Goal: Information Seeking & Learning: Learn about a topic

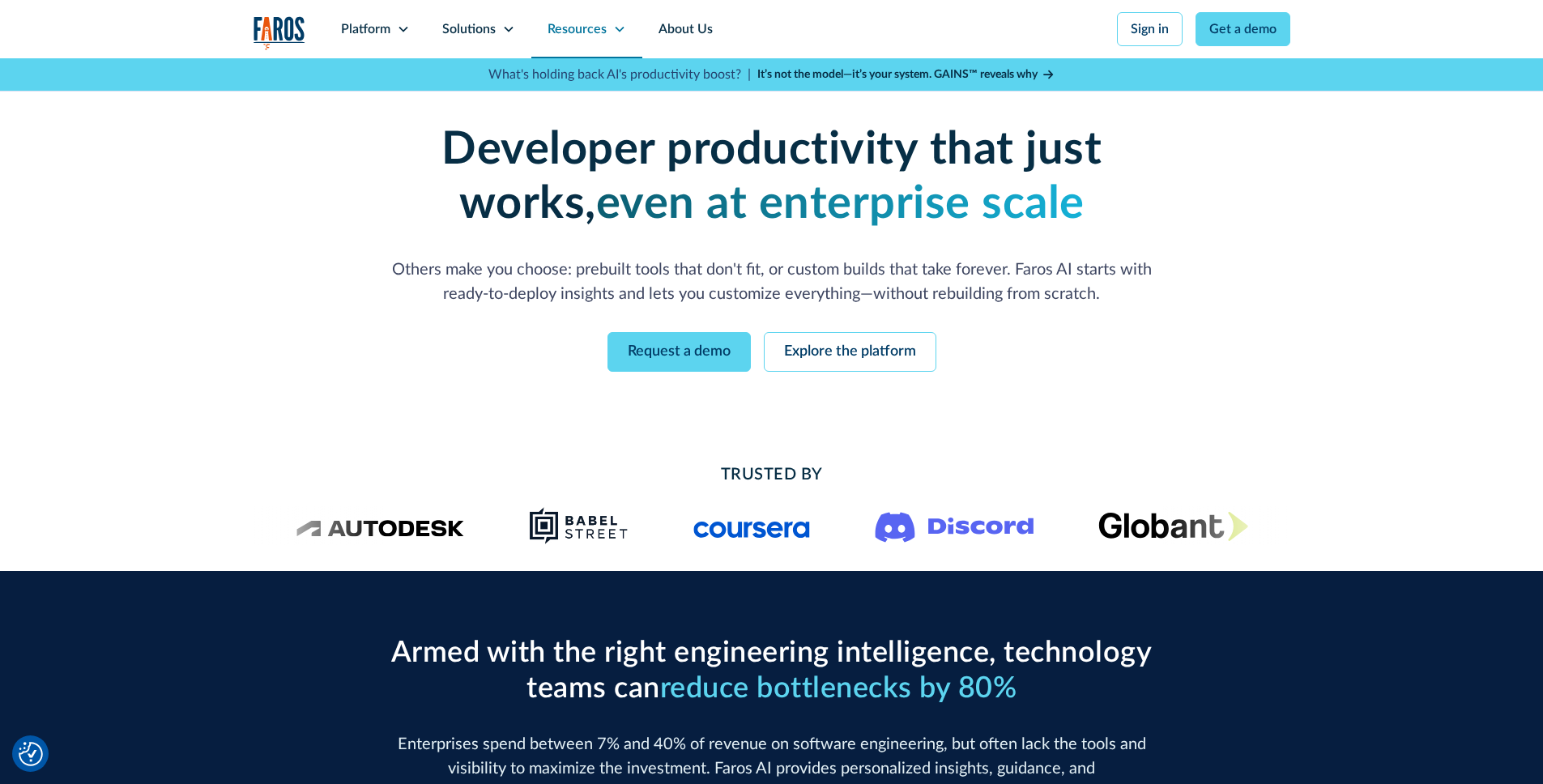
click at [571, 27] on div "Resources" at bounding box center [577, 29] width 60 height 20
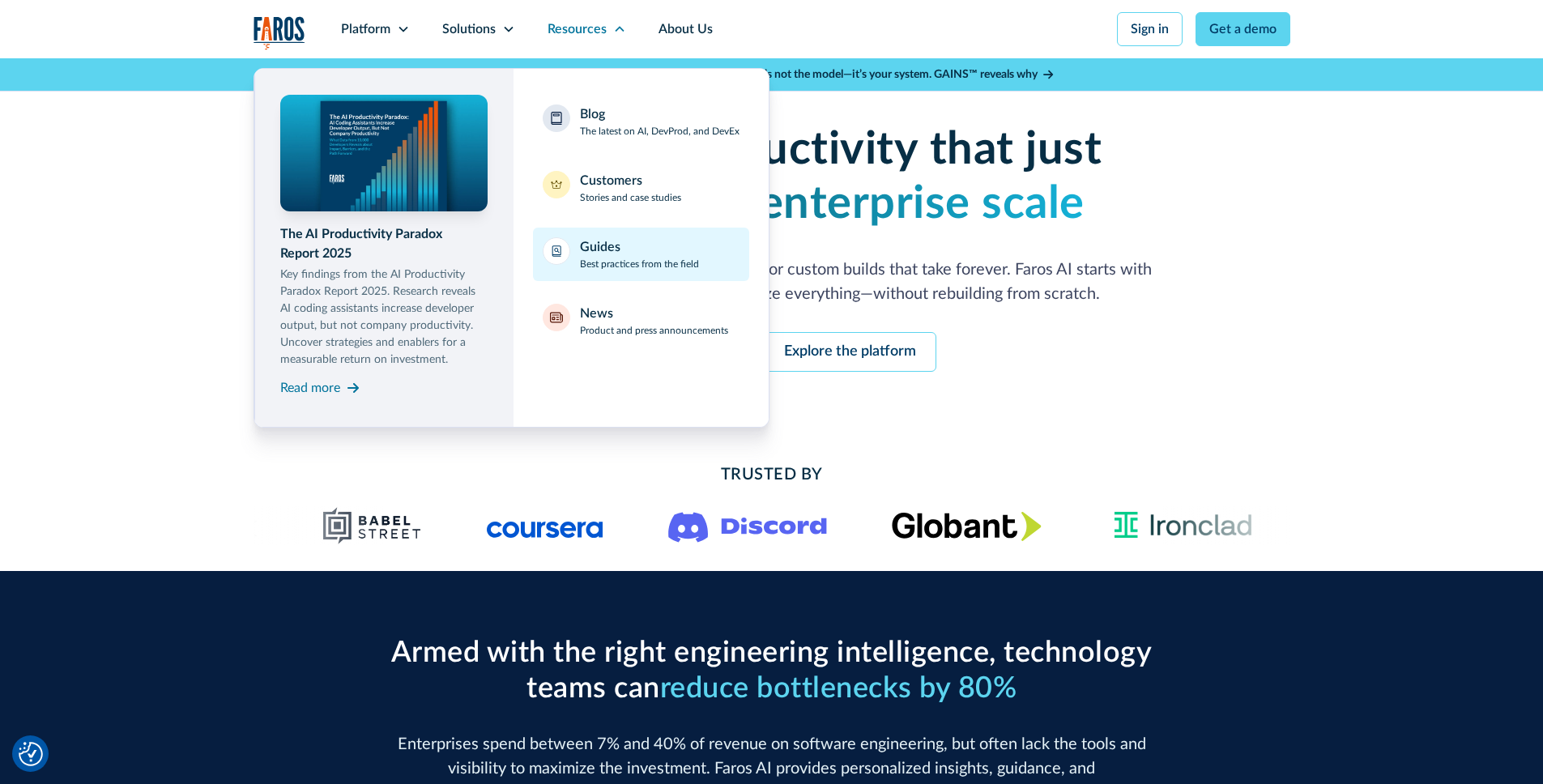
click at [616, 262] on p "Best practices from the field" at bounding box center [640, 264] width 119 height 14
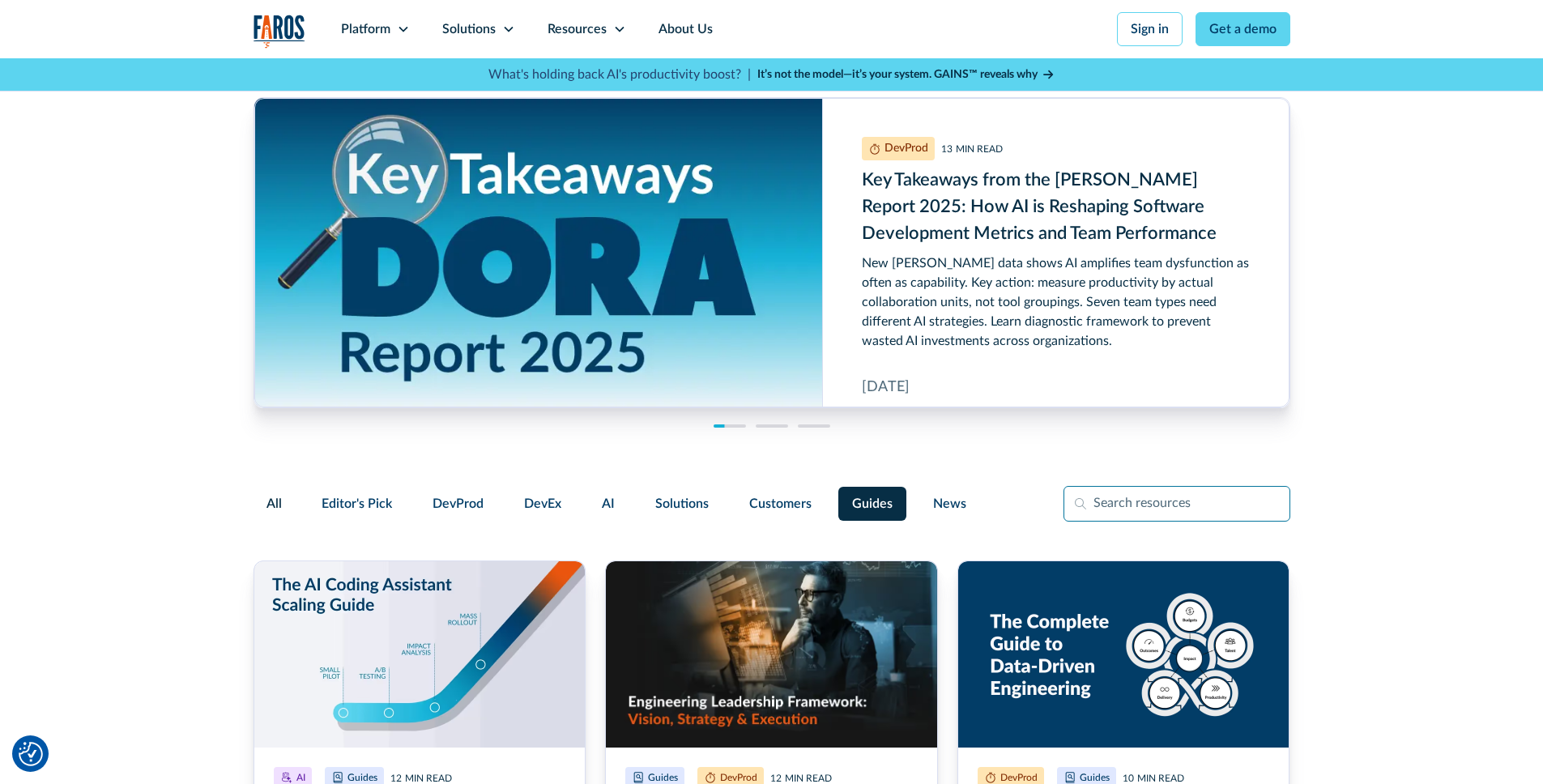
click at [1141, 516] on input "Filter Form" at bounding box center [1177, 503] width 227 height 36
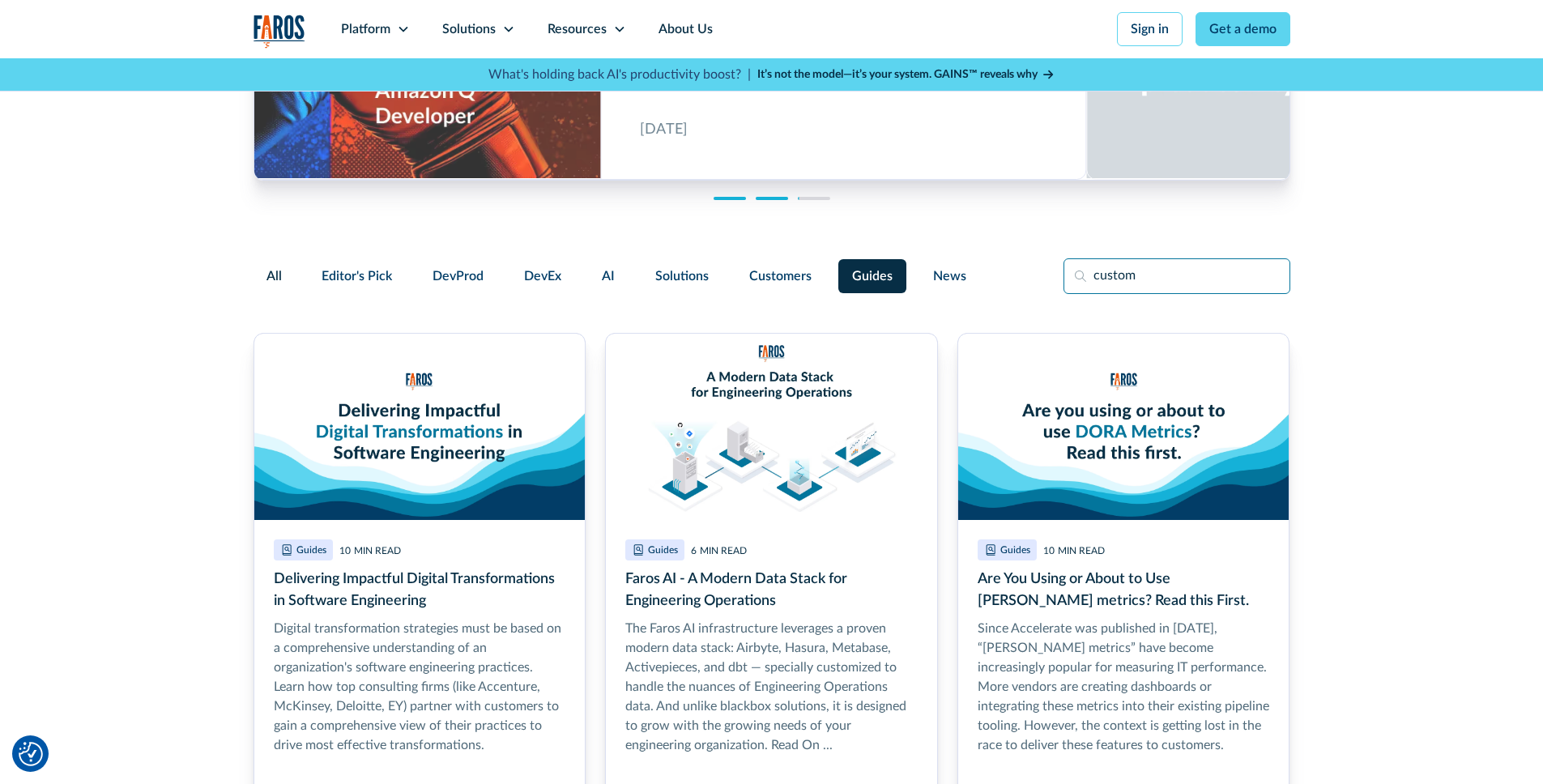
scroll to position [183, 0]
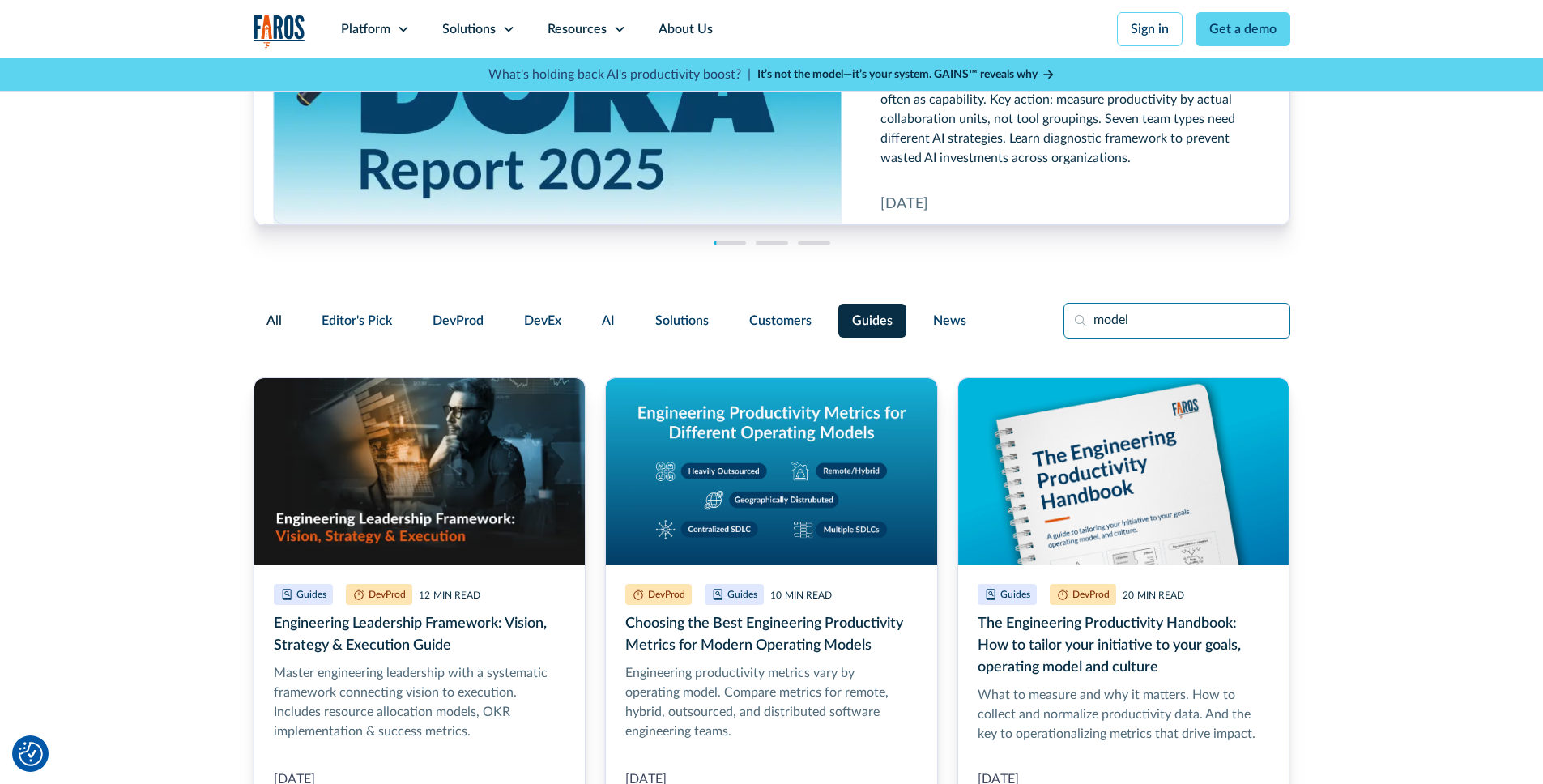
type input "model"
click at [281, 321] on span "All" at bounding box center [274, 320] width 15 height 20
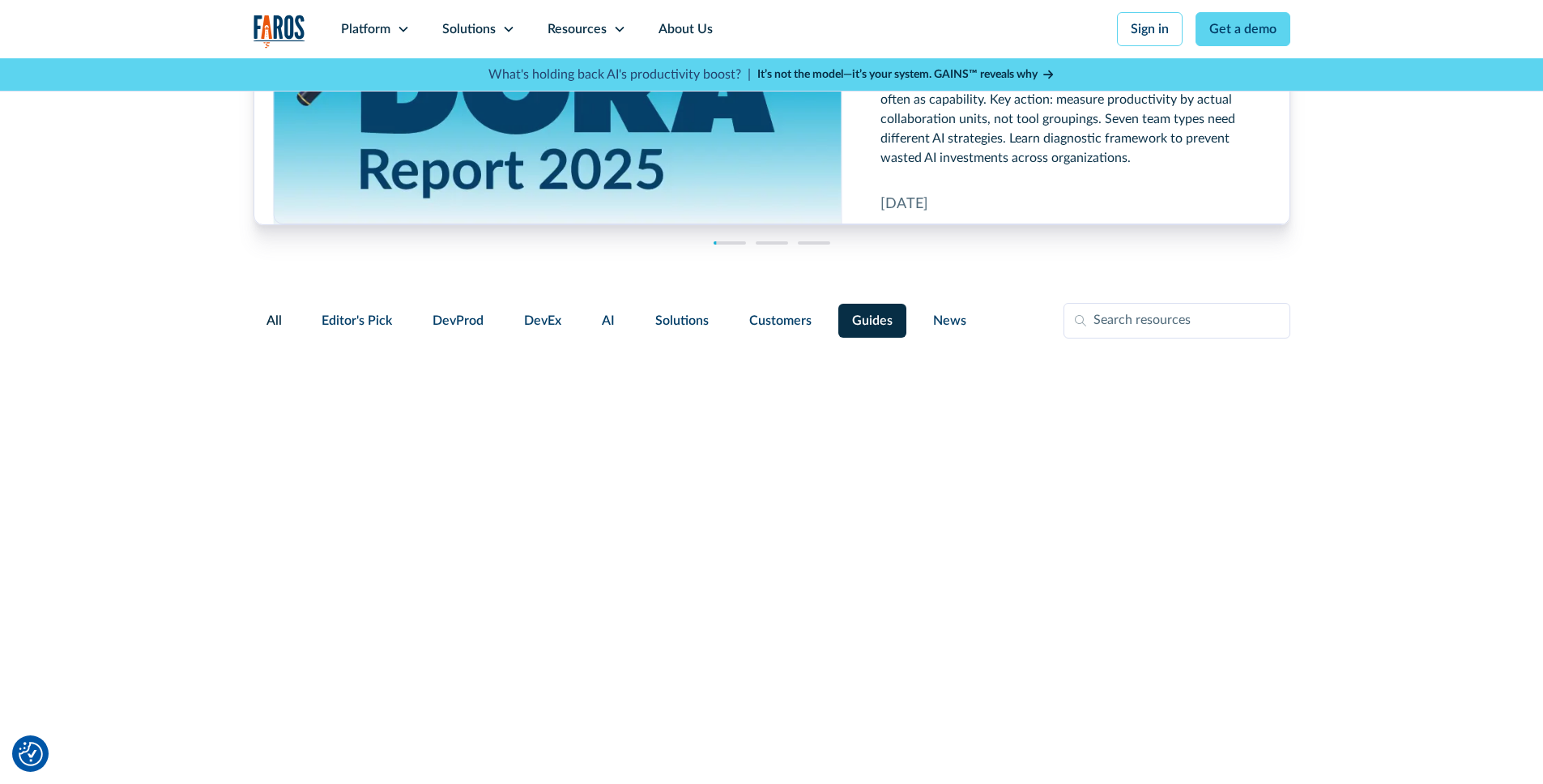
click at [266, 311] on input "All" at bounding box center [266, 311] width 0 height 0
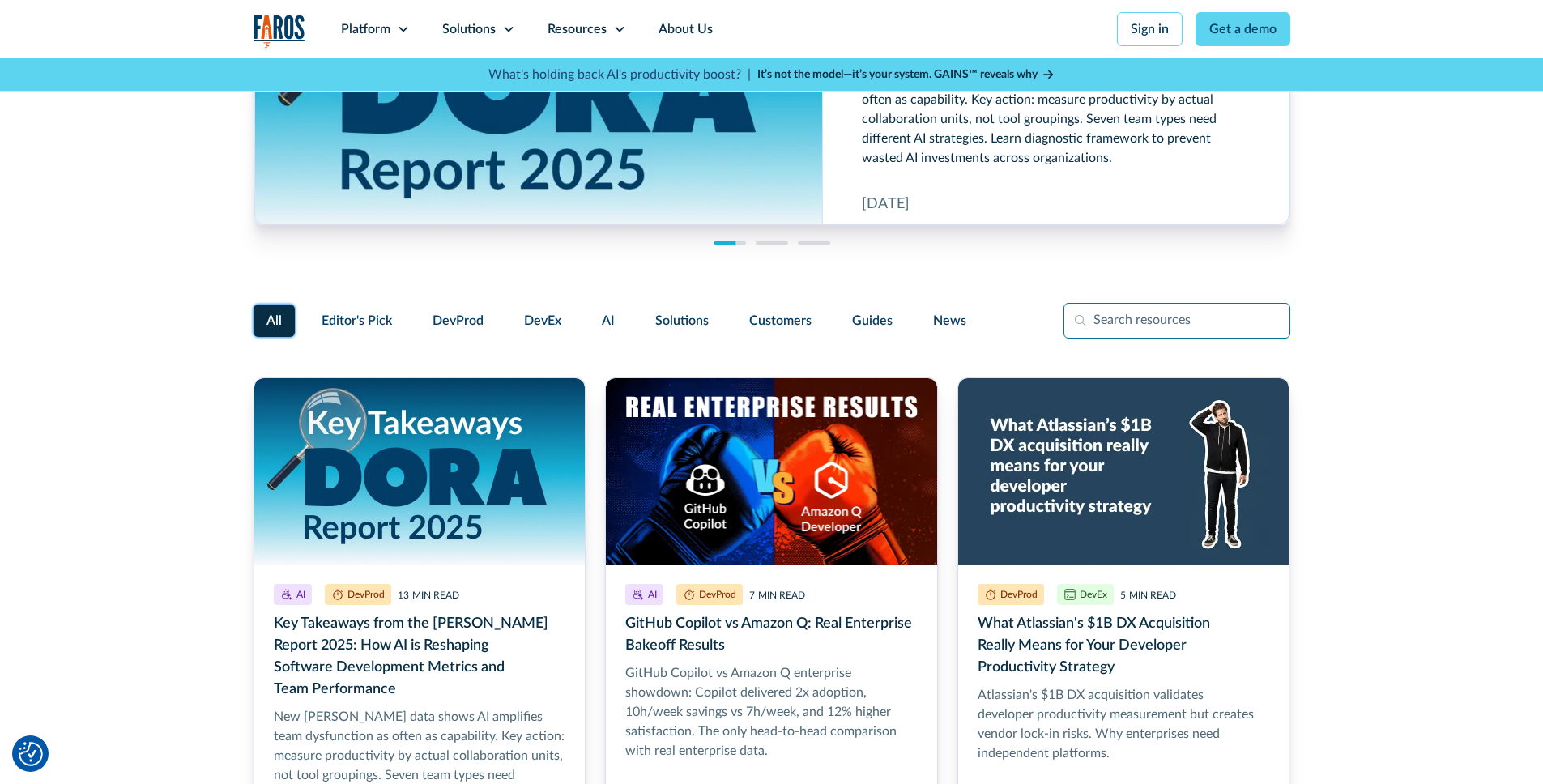
click at [1112, 311] on input "Filter Form" at bounding box center [1177, 321] width 227 height 36
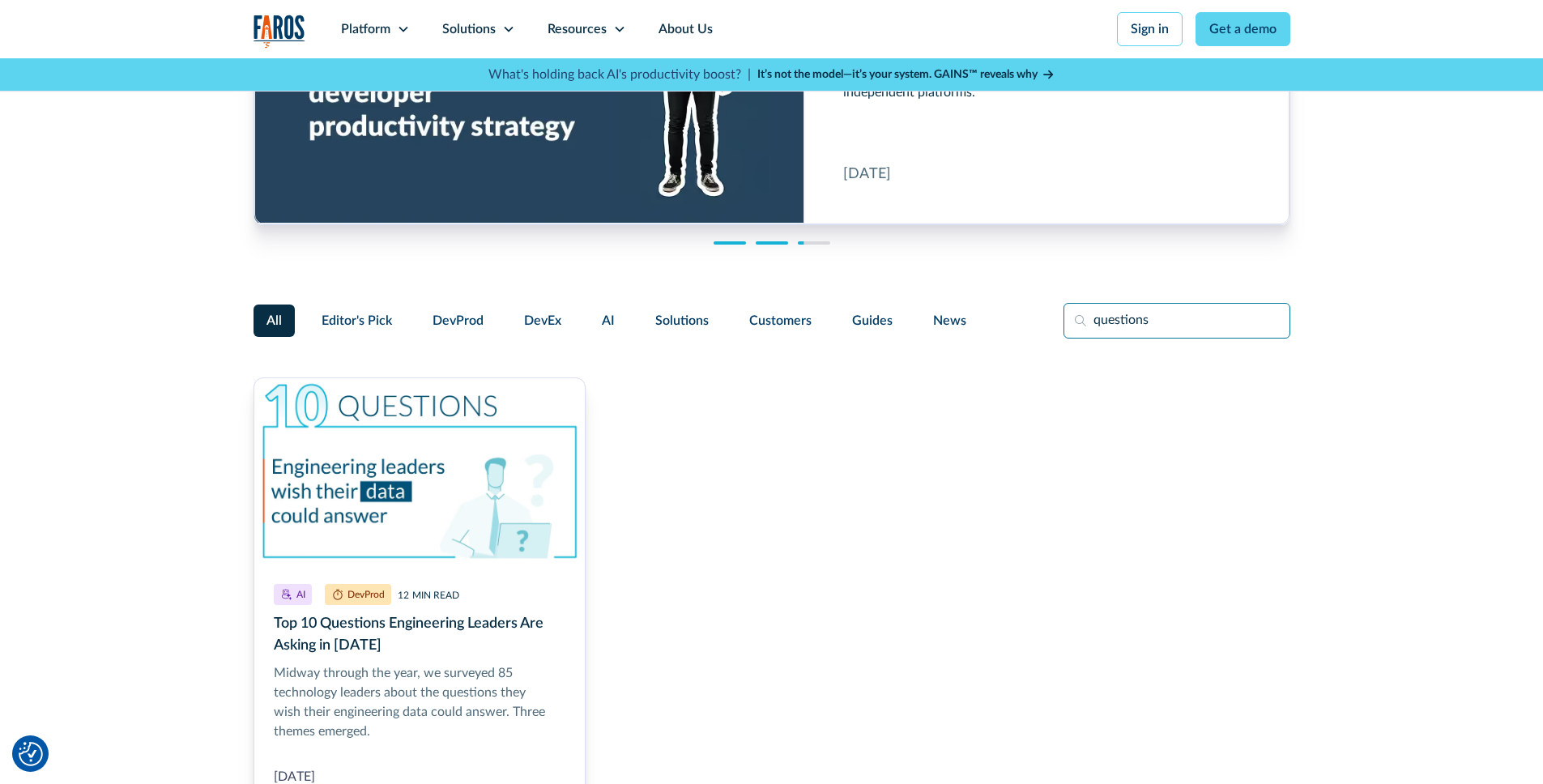
type input "questions"
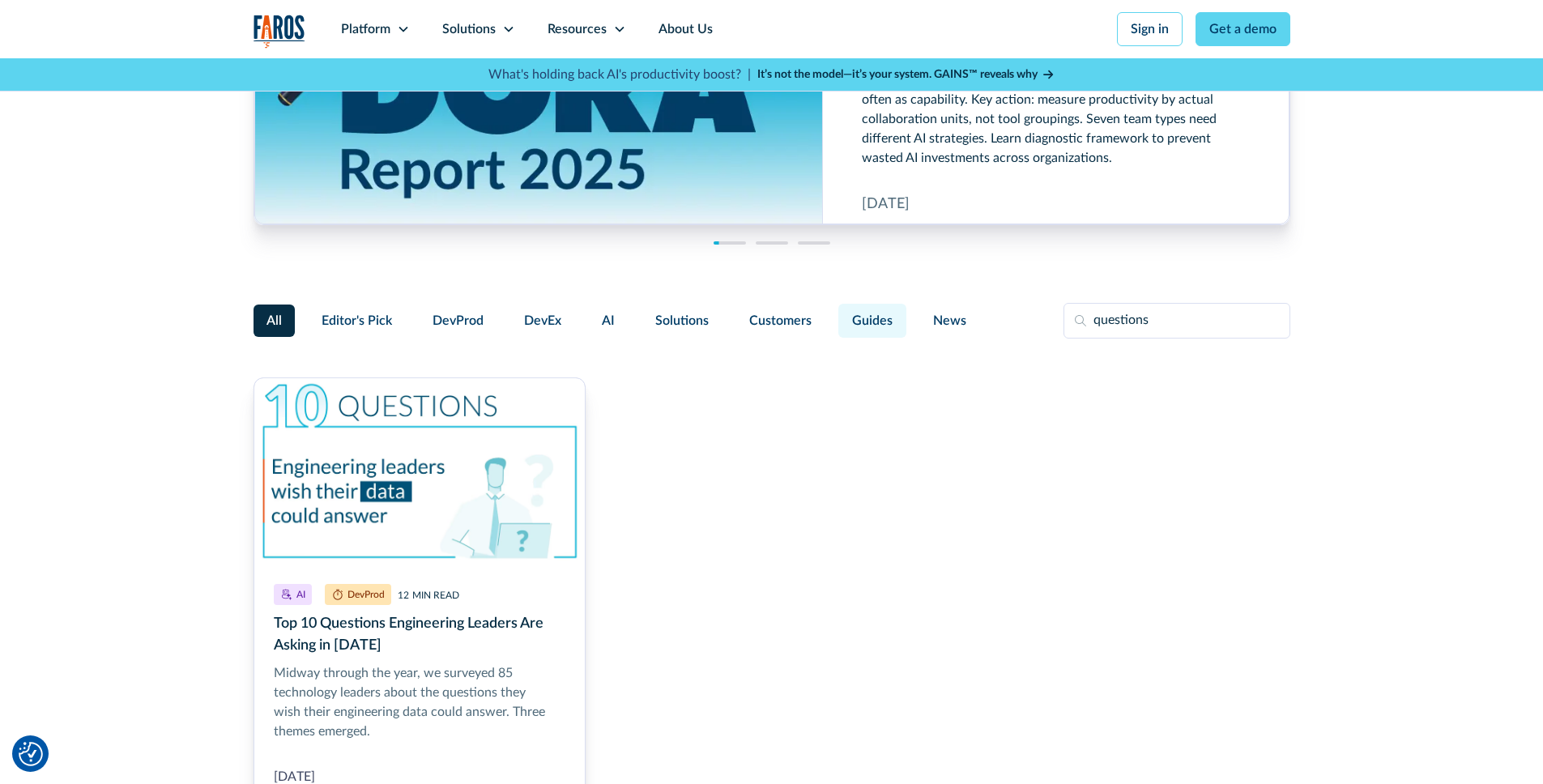
click at [859, 330] on span "Guides" at bounding box center [872, 320] width 41 height 20
click at [836, 314] on input "Guides" at bounding box center [836, 314] width 0 height 0
